Goal: Task Accomplishment & Management: Use online tool/utility

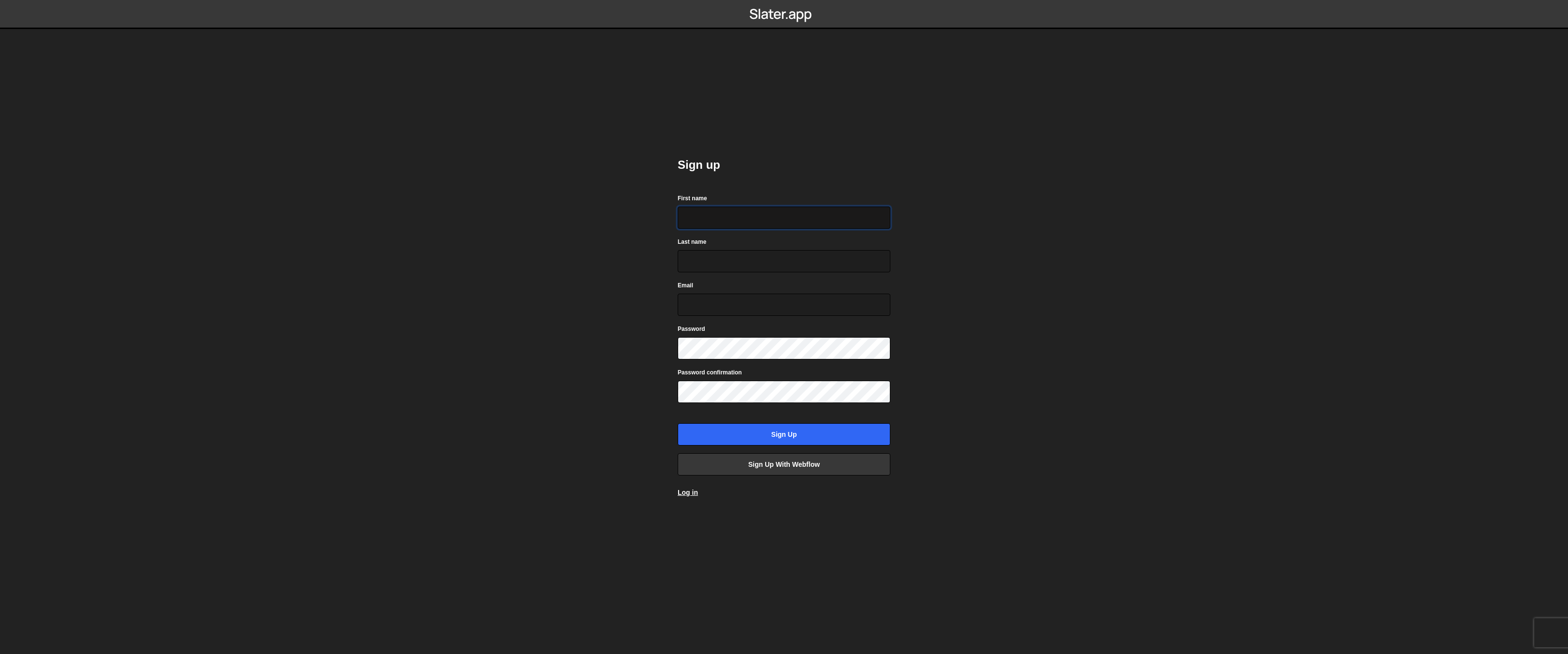
click at [719, 213] on input "First name" at bounding box center [783, 217] width 212 height 23
type input "NEMC"
type input "q"
type input "Admin"
type input "nemc.health@"
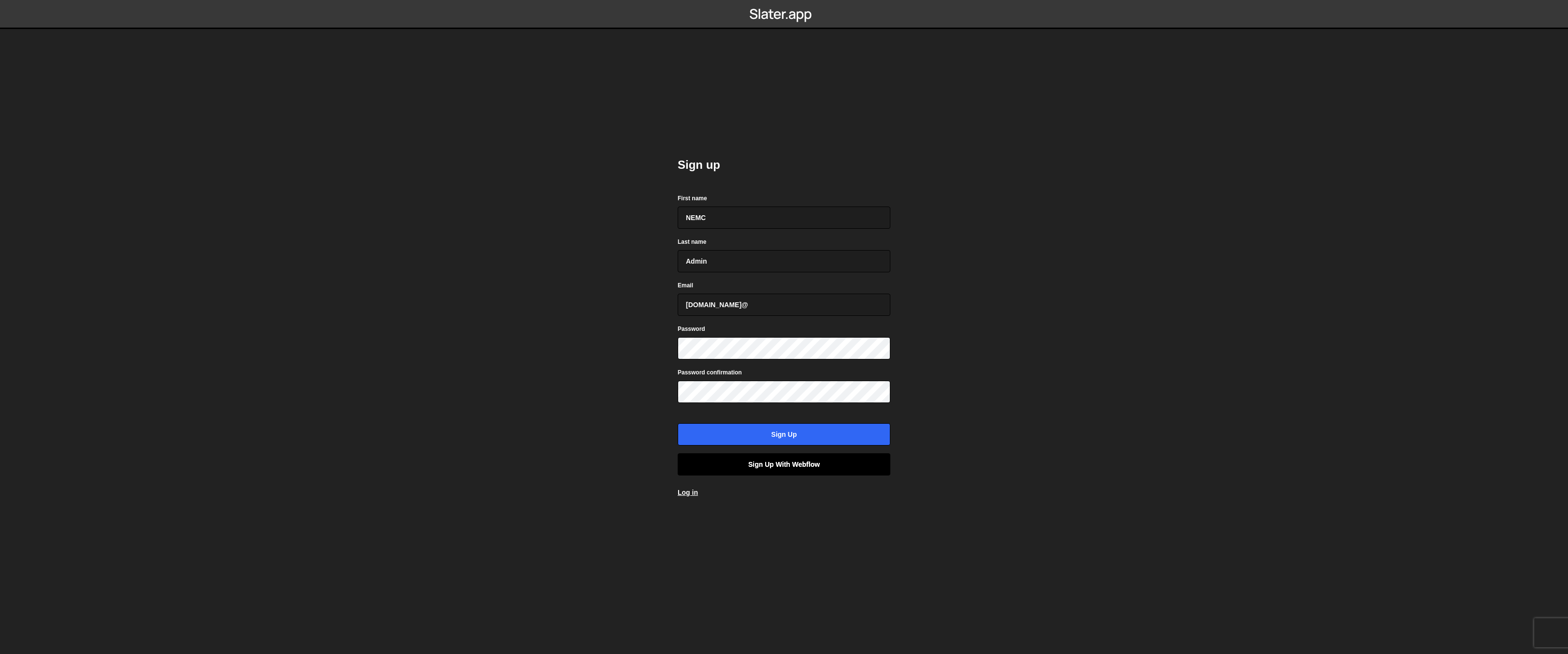
click at [801, 462] on link "Sign up with Webflow" at bounding box center [783, 464] width 212 height 23
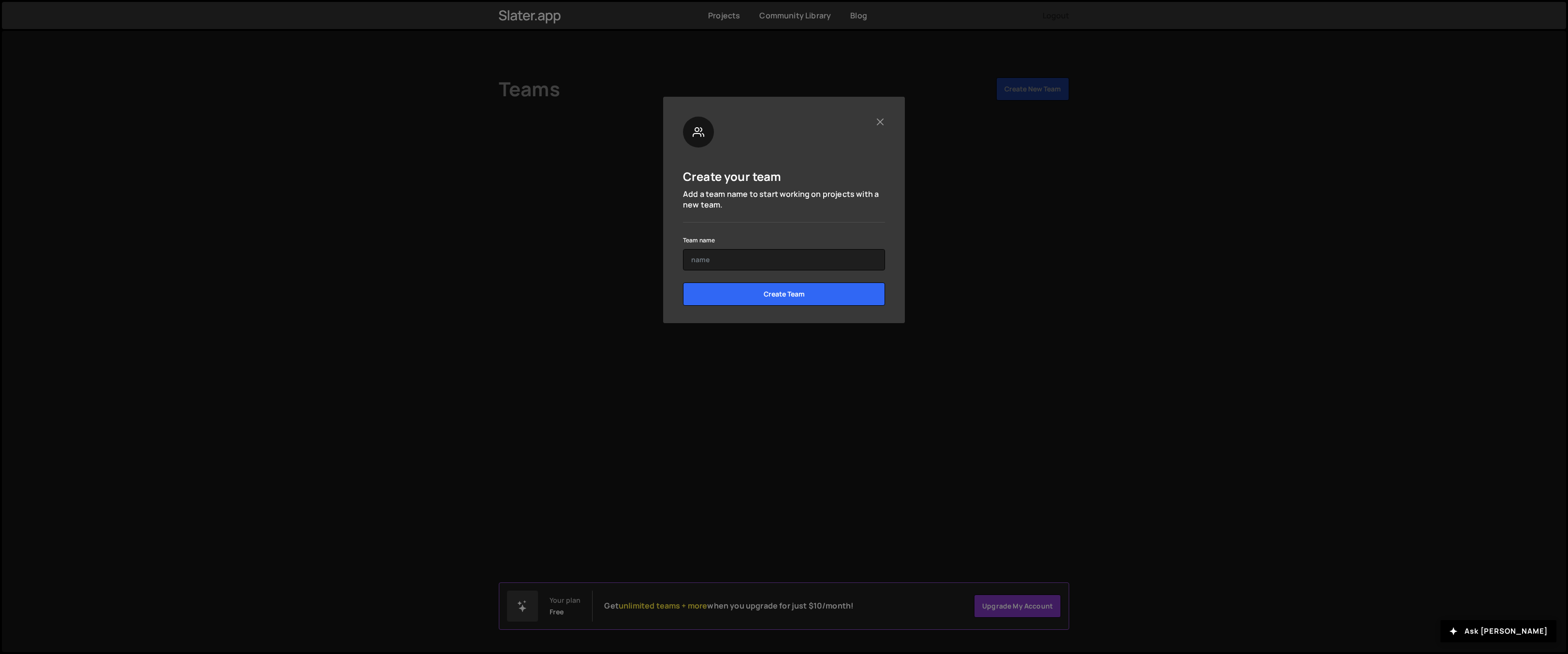
click at [786, 272] on form "Team name Create Team" at bounding box center [784, 273] width 202 height 79
click at [790, 267] on input "text" at bounding box center [784, 259] width 202 height 21
type input "NEMC"
click at [805, 286] on input "Create Team" at bounding box center [784, 294] width 202 height 23
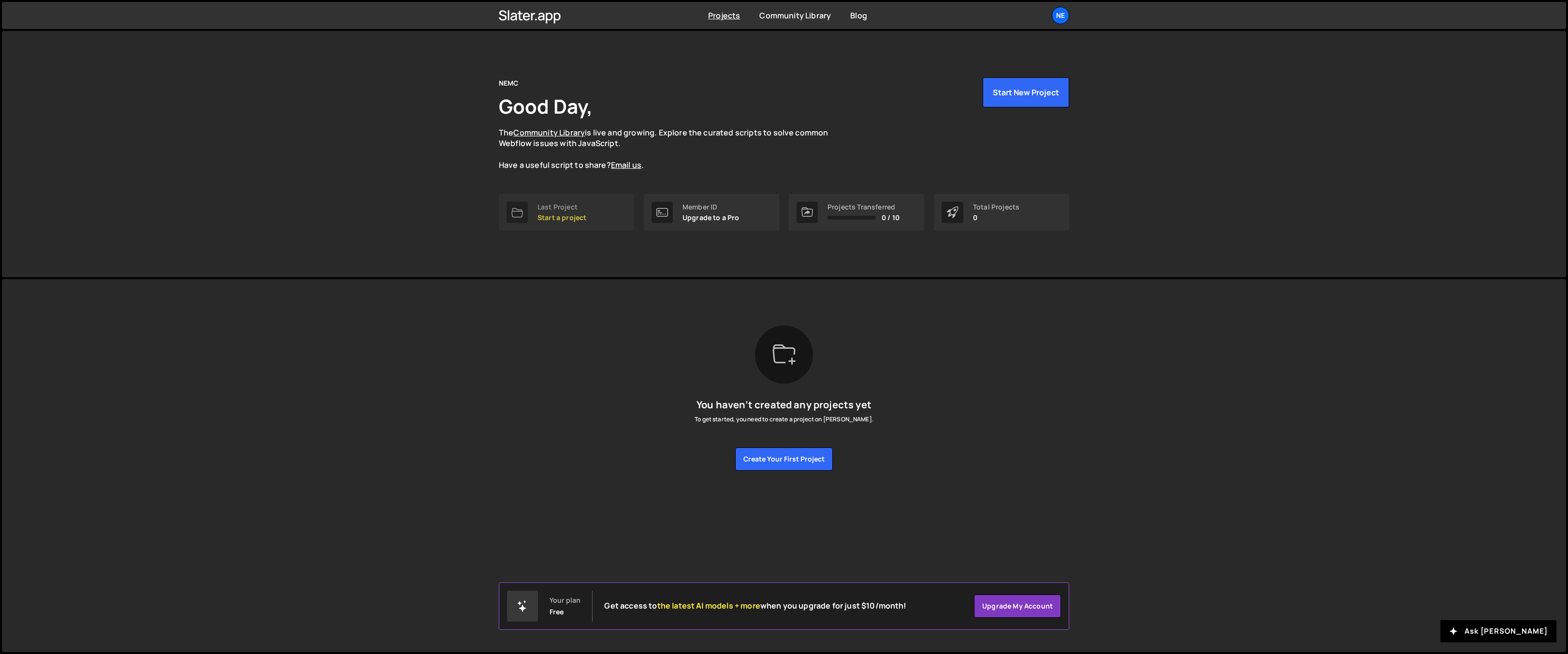
click at [556, 210] on div "Last Project" at bounding box center [562, 207] width 49 height 8
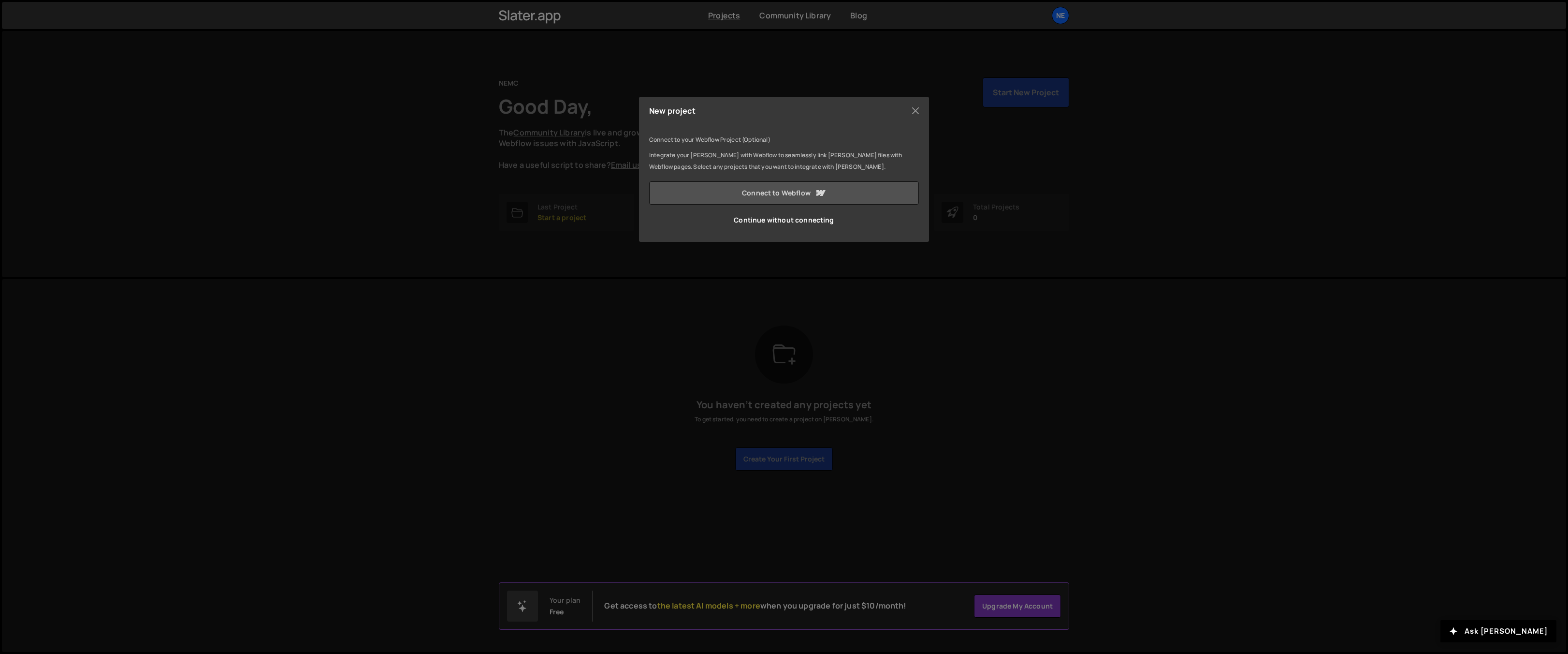
click at [838, 189] on link "Connect to Webflow" at bounding box center [783, 193] width 270 height 23
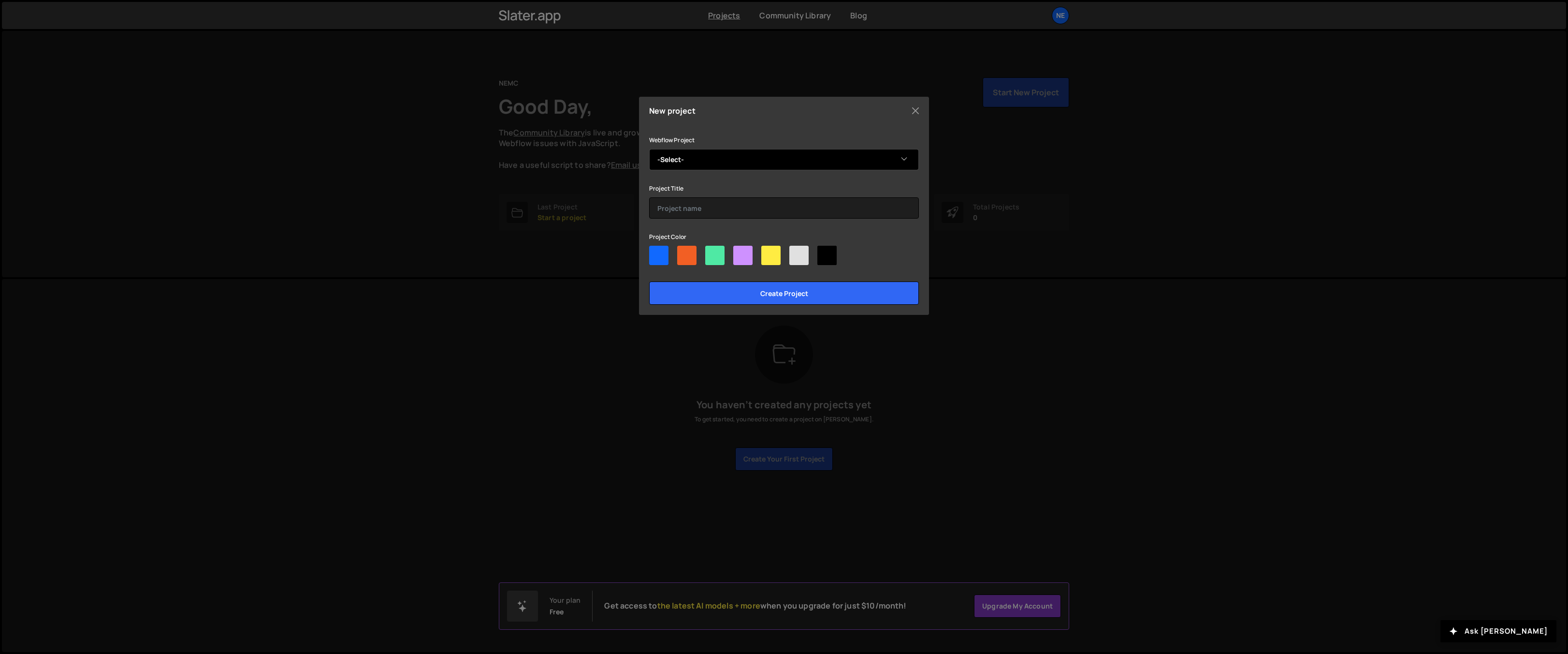
click at [755, 167] on select "-Select- Nueva Ecija Medical Center Official Website" at bounding box center [783, 160] width 270 height 21
select select "6874789d273850ebd8b147dc"
click at [649, 149] on select "-Select- Nueva Ecija Medical Center Official Website" at bounding box center [783, 160] width 270 height 21
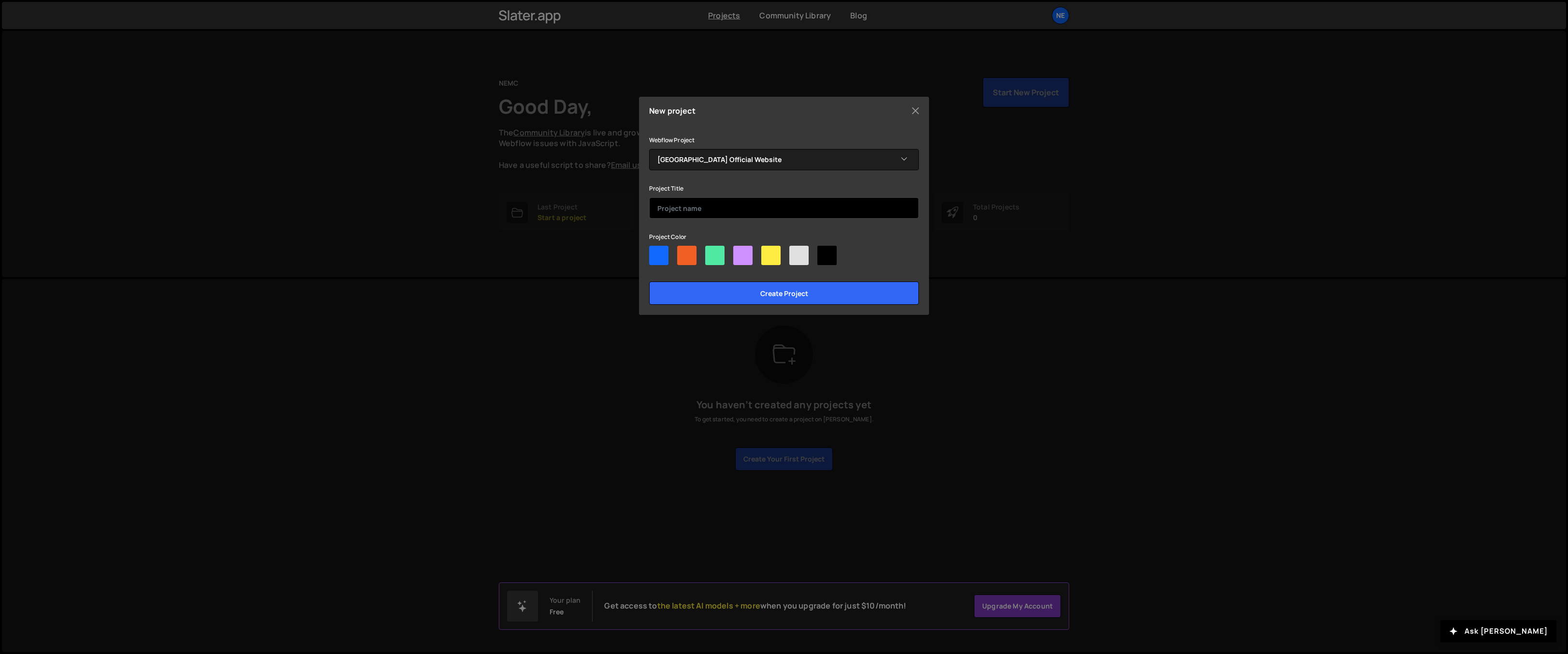
click at [743, 202] on input "text" at bounding box center [783, 208] width 270 height 21
type input "NEMC"
click at [823, 253] on div at bounding box center [827, 255] width 19 height 19
click at [823, 252] on input"] "radio" at bounding box center [821, 248] width 6 height 6
radio input"] "true"
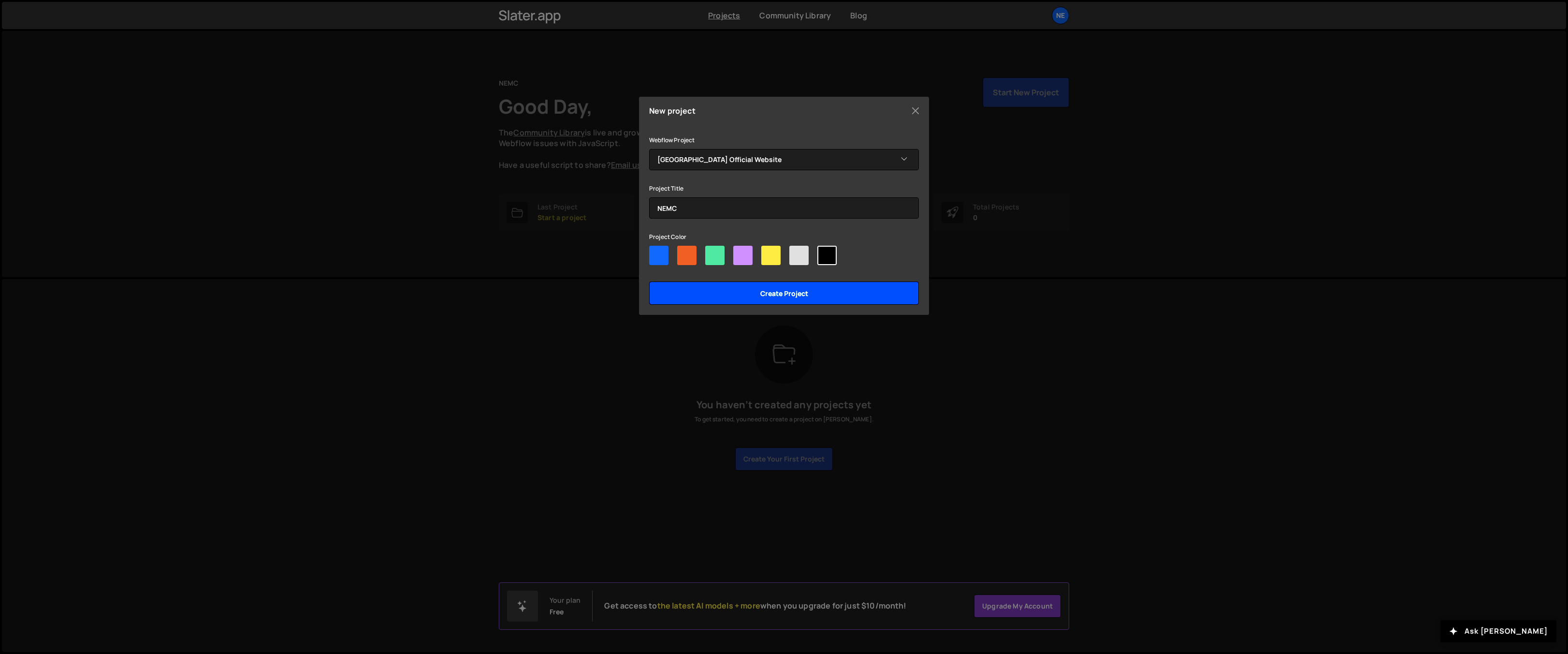
click at [778, 284] on input "Create project" at bounding box center [783, 293] width 270 height 23
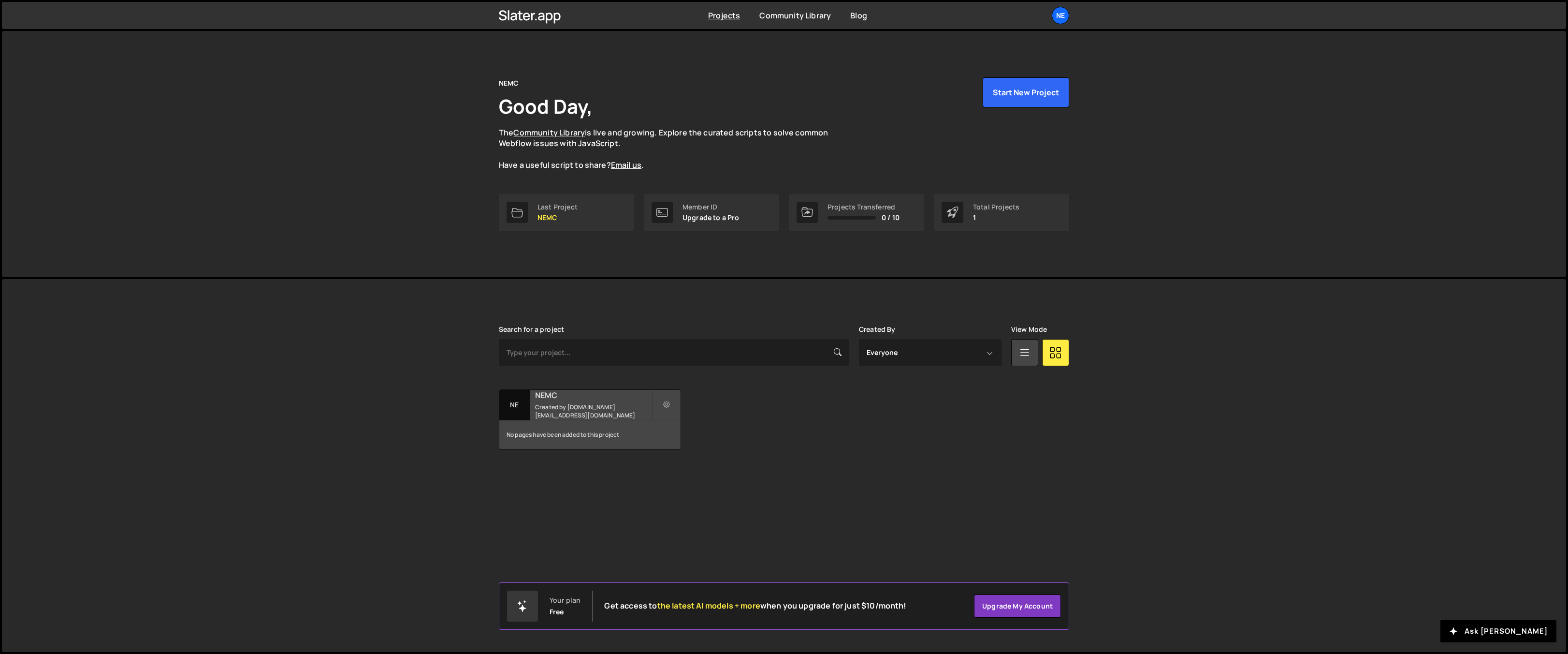
click at [607, 413] on small "Created by nemc.health@gmail.com" at bounding box center [593, 410] width 116 height 16
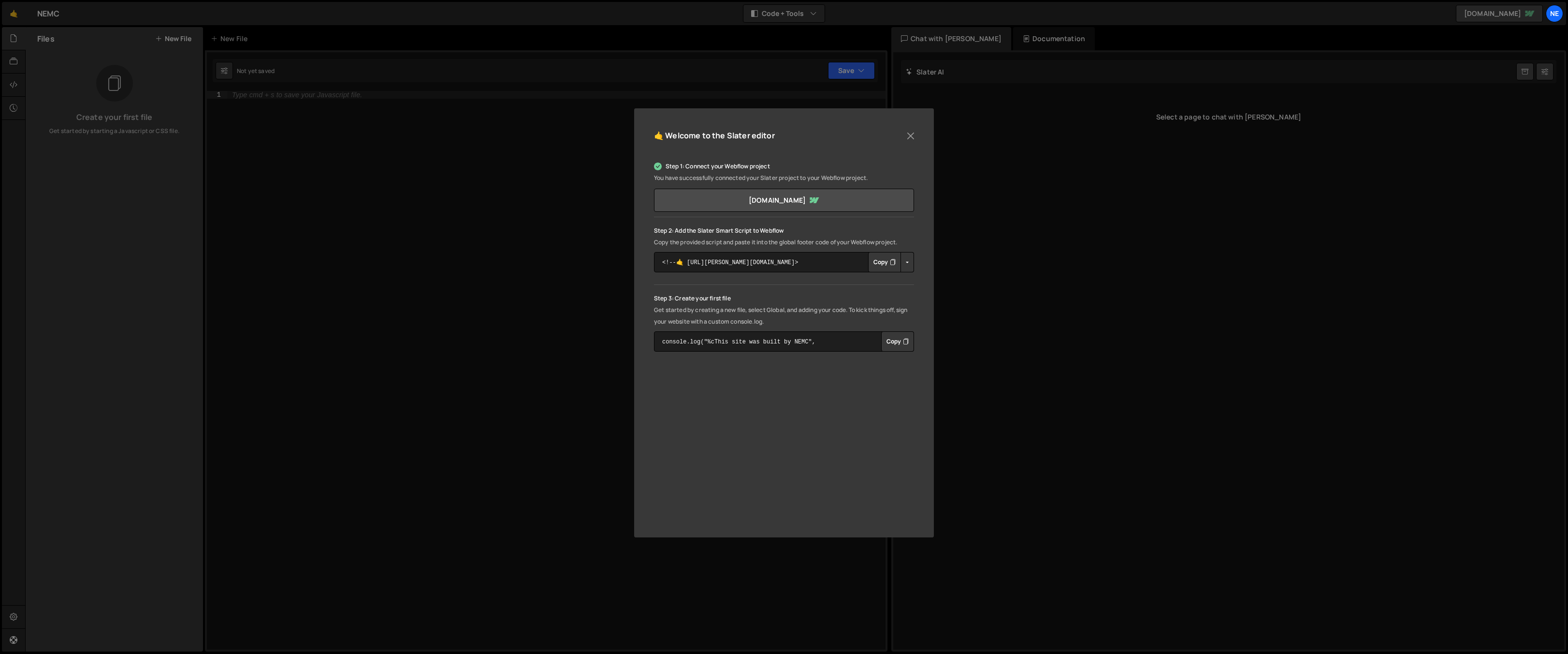
click at [871, 264] on button "Copy" at bounding box center [884, 262] width 33 height 20
click at [871, 264] on button "Copied" at bounding box center [882, 262] width 38 height 20
click at [886, 262] on button "Copy" at bounding box center [884, 262] width 33 height 20
click at [901, 341] on button "Copy" at bounding box center [898, 341] width 33 height 20
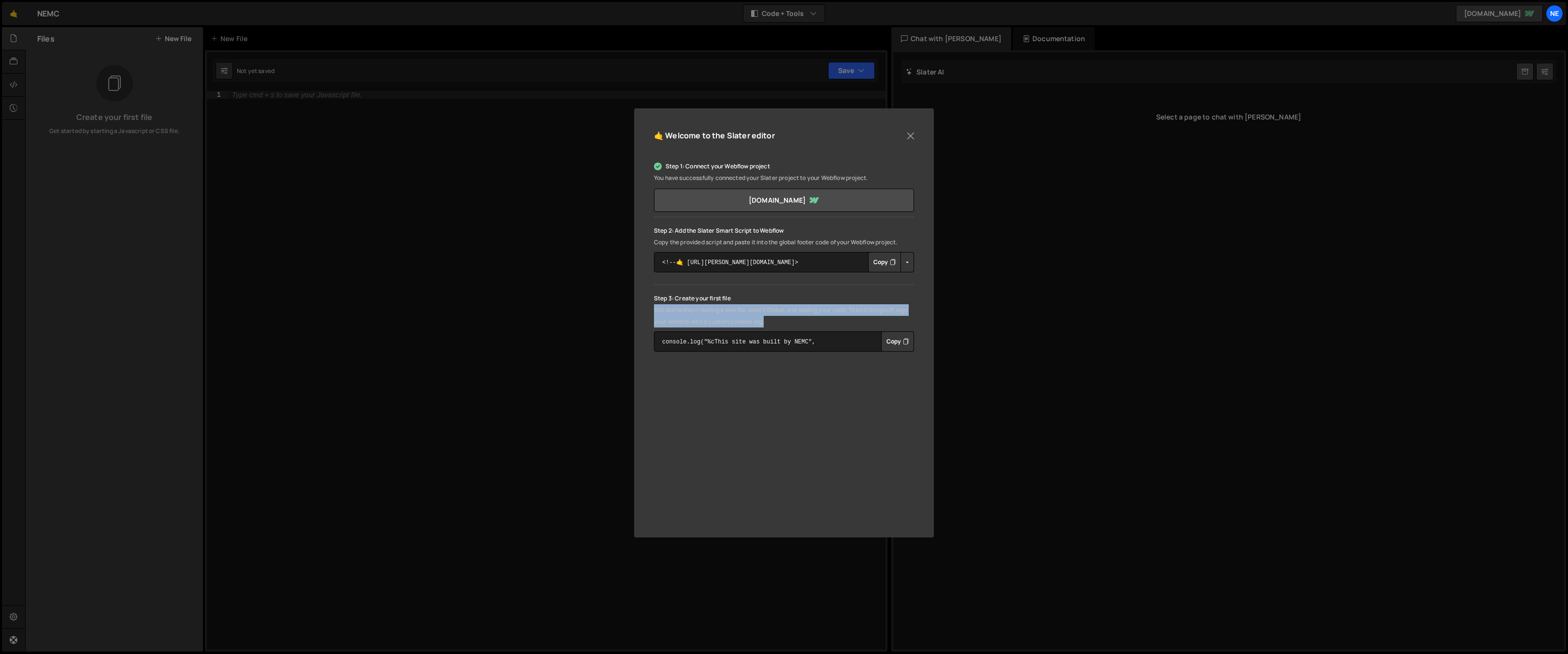
drag, startPoint x: 654, startPoint y: 308, endPoint x: 825, endPoint y: 318, distance: 171.3
click at [825, 318] on p "Get started by creating a new file, select Global, and adding your code. To kic…" at bounding box center [783, 315] width 260 height 23
click at [854, 329] on div "Step 3: Create your first file Get started by creating a new file, select Globa…" at bounding box center [783, 322] width 260 height 59
click at [895, 342] on button "Copy" at bounding box center [898, 341] width 33 height 20
click at [900, 341] on button "Copy" at bounding box center [898, 341] width 33 height 20
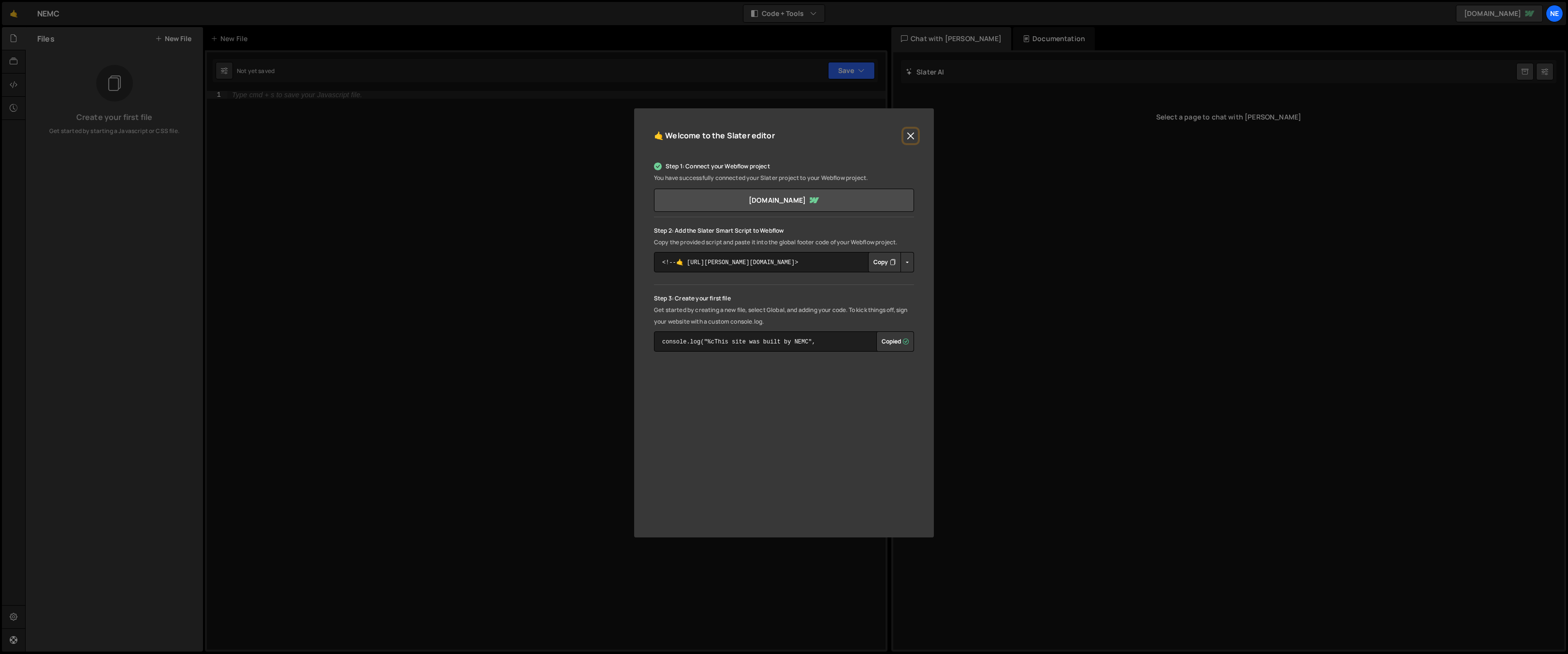
click at [910, 130] on button "Close" at bounding box center [911, 136] width 15 height 15
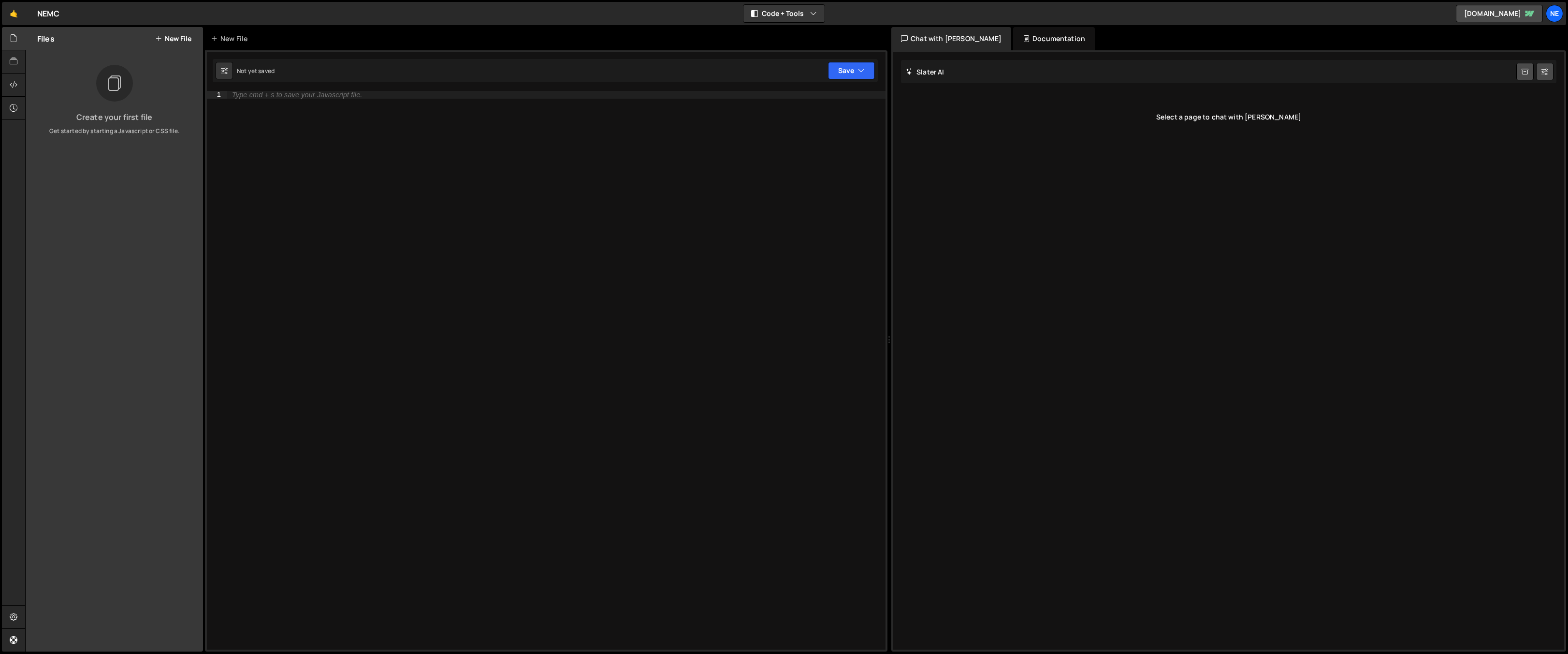
click at [269, 118] on div "Type cmd + s to save your Javascript file." at bounding box center [556, 378] width 659 height 574
click at [858, 72] on icon "button" at bounding box center [861, 71] width 7 height 10
click at [826, 92] on div "Save to Staging S" at bounding box center [819, 94] width 100 height 10
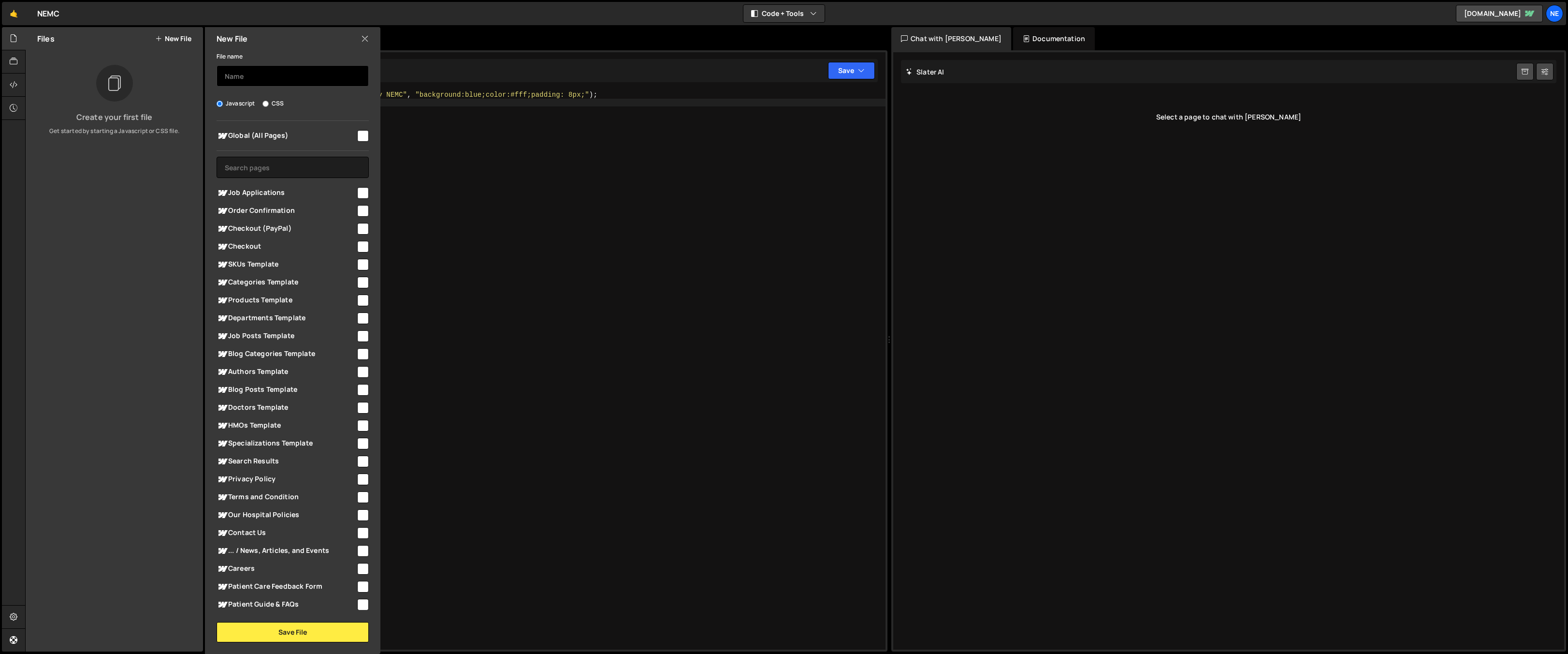
click at [275, 73] on input "text" at bounding box center [293, 76] width 152 height 21
click at [368, 35] on icon at bounding box center [365, 38] width 8 height 10
